Goal: Task Accomplishment & Management: Complete application form

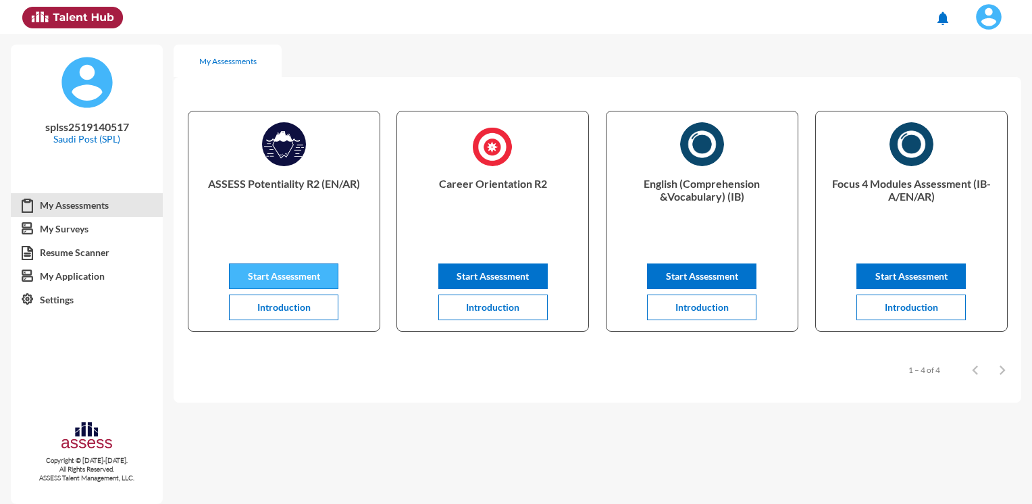
click at [327, 280] on button "Start Assessment" at bounding box center [283, 276] width 109 height 26
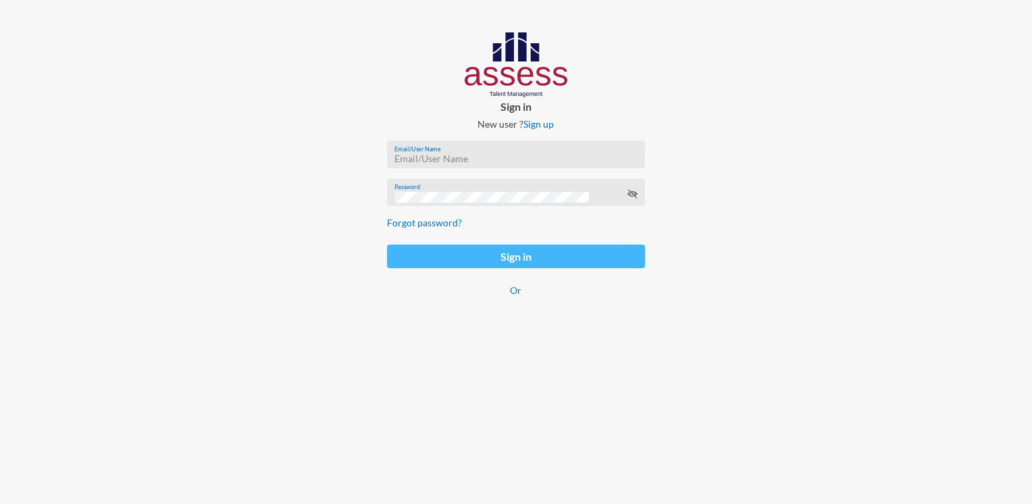
type input "SPLSS2519140517"
click at [481, 264] on button "Sign in" at bounding box center [515, 256] width 257 height 24
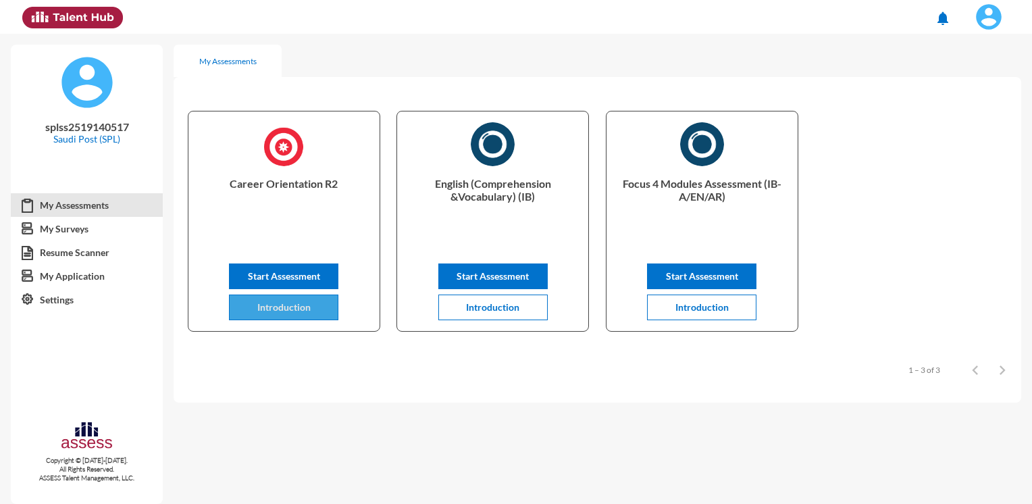
click at [328, 309] on button "Introduction" at bounding box center [283, 307] width 109 height 26
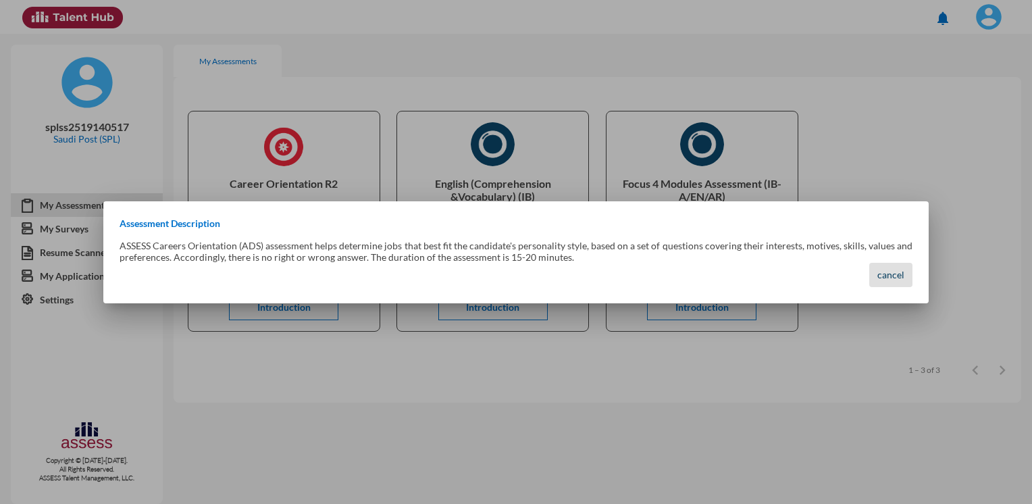
click at [897, 279] on span "cancel" at bounding box center [890, 274] width 27 height 11
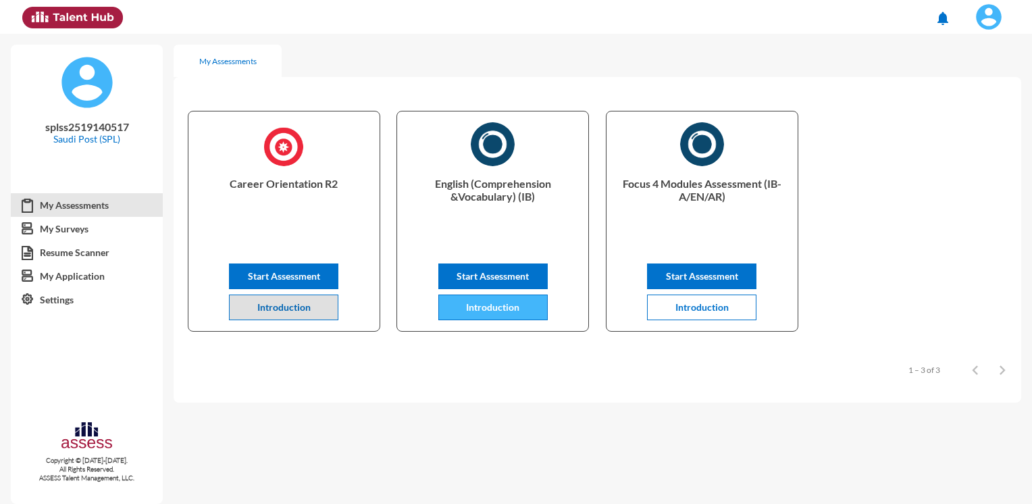
click at [536, 309] on button "Introduction" at bounding box center [492, 307] width 109 height 26
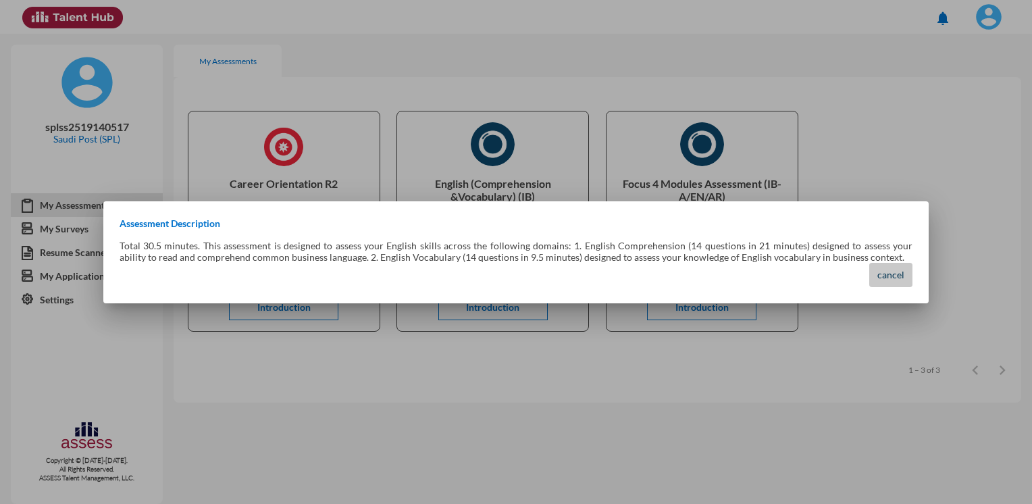
click at [901, 278] on span "cancel" at bounding box center [890, 274] width 27 height 11
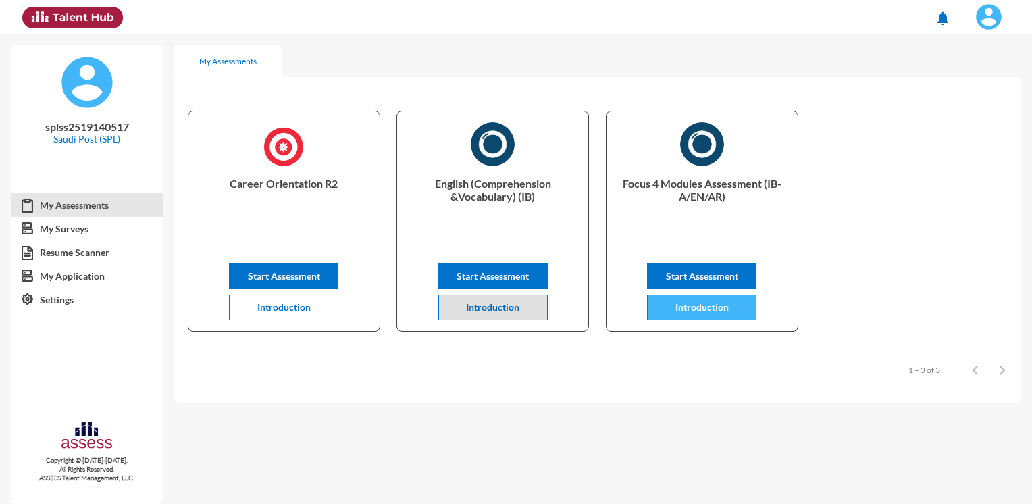
click at [718, 309] on span "Introduction" at bounding box center [701, 306] width 53 height 11
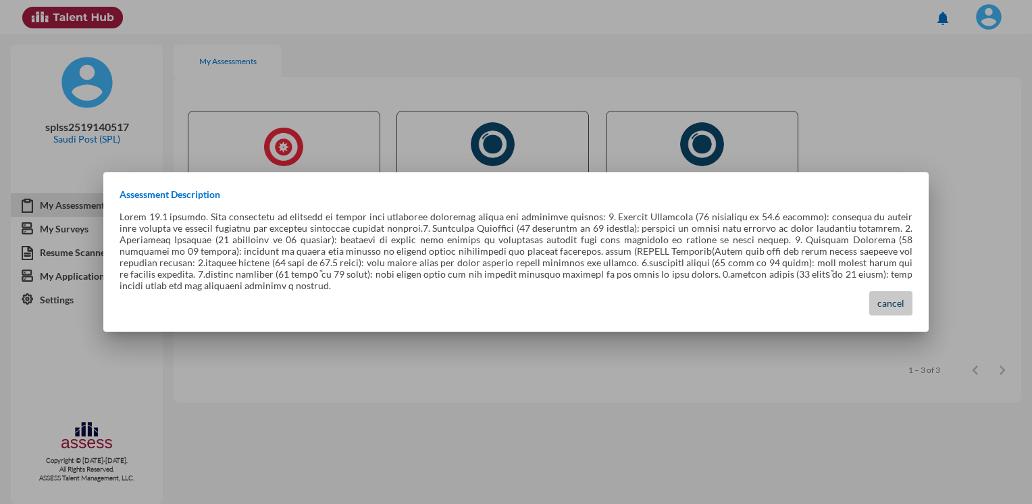
click at [881, 297] on span "cancel" at bounding box center [890, 302] width 27 height 11
